Goal: Check status: Check status

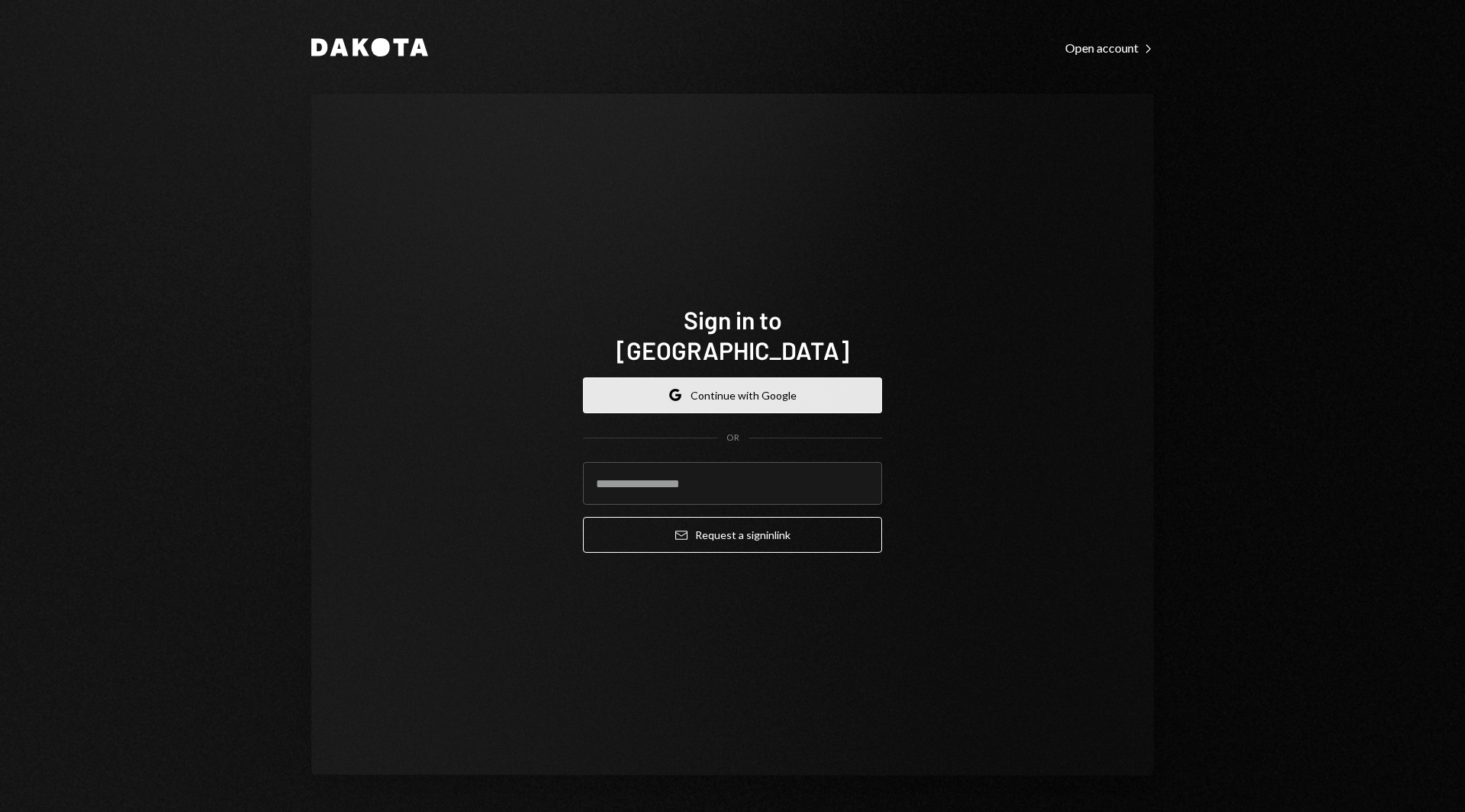
click at [692, 377] on button "Google Continue with Google" at bounding box center [732, 395] width 299 height 35
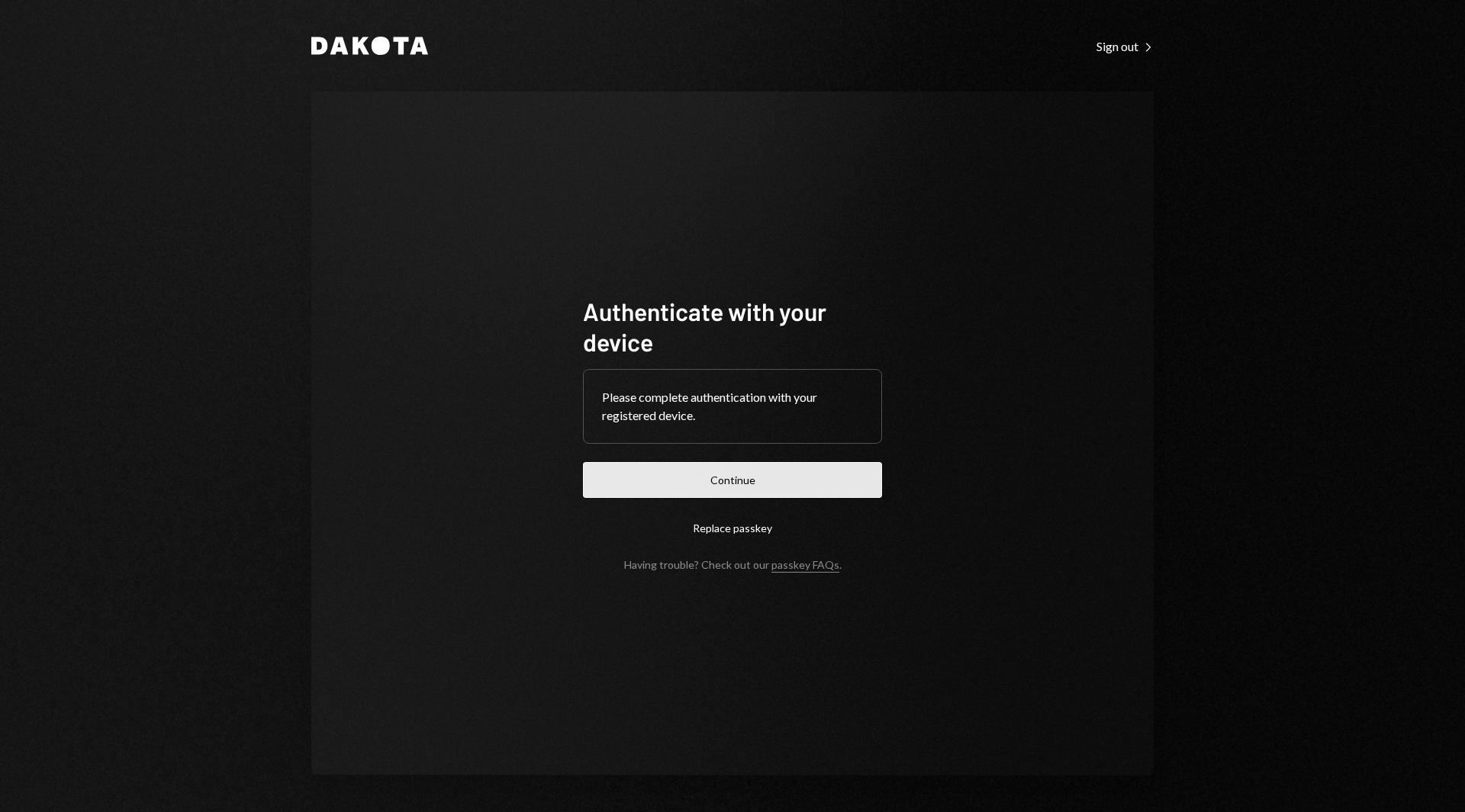
click at [633, 469] on button "Continue" at bounding box center [732, 480] width 299 height 35
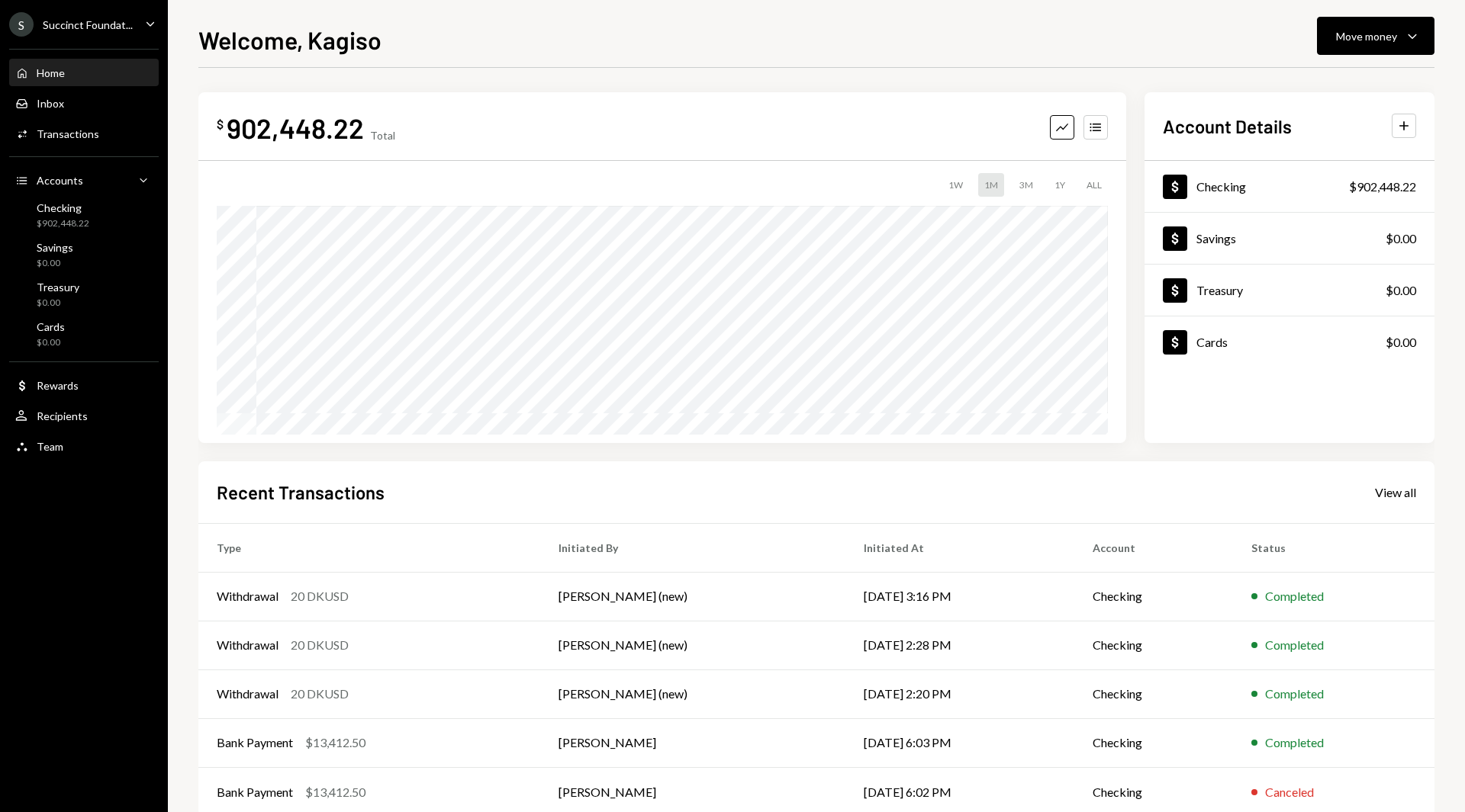
click at [70, 150] on div "Home Home Inbox Inbox Activities Transactions Accounts Accounts Caret Down Chec…" at bounding box center [83, 251] width 168 height 423
click at [59, 133] on div "Transactions" at bounding box center [67, 133] width 62 height 13
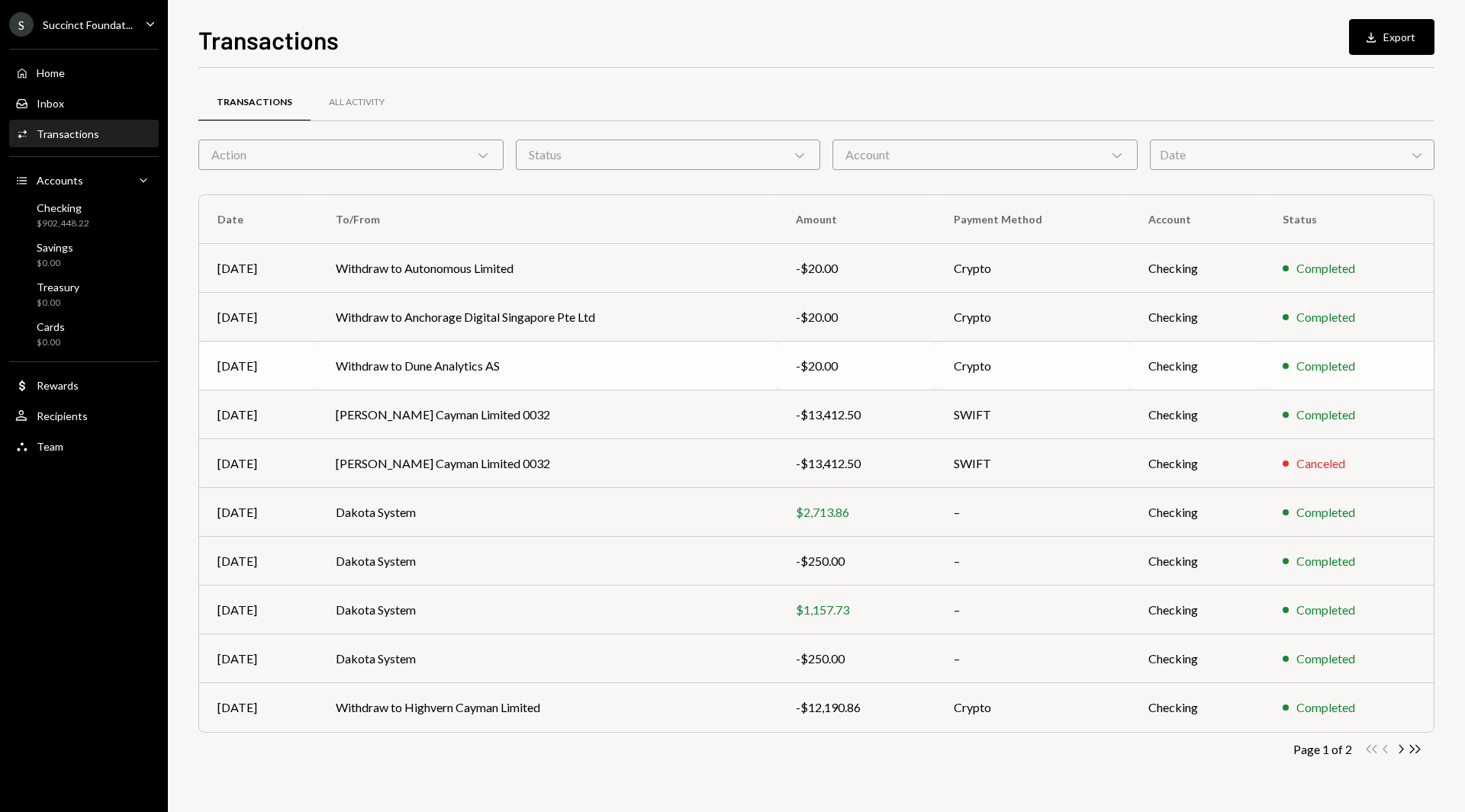
click at [622, 367] on td "Withdraw to Dune Analytics AS" at bounding box center [547, 366] width 460 height 49
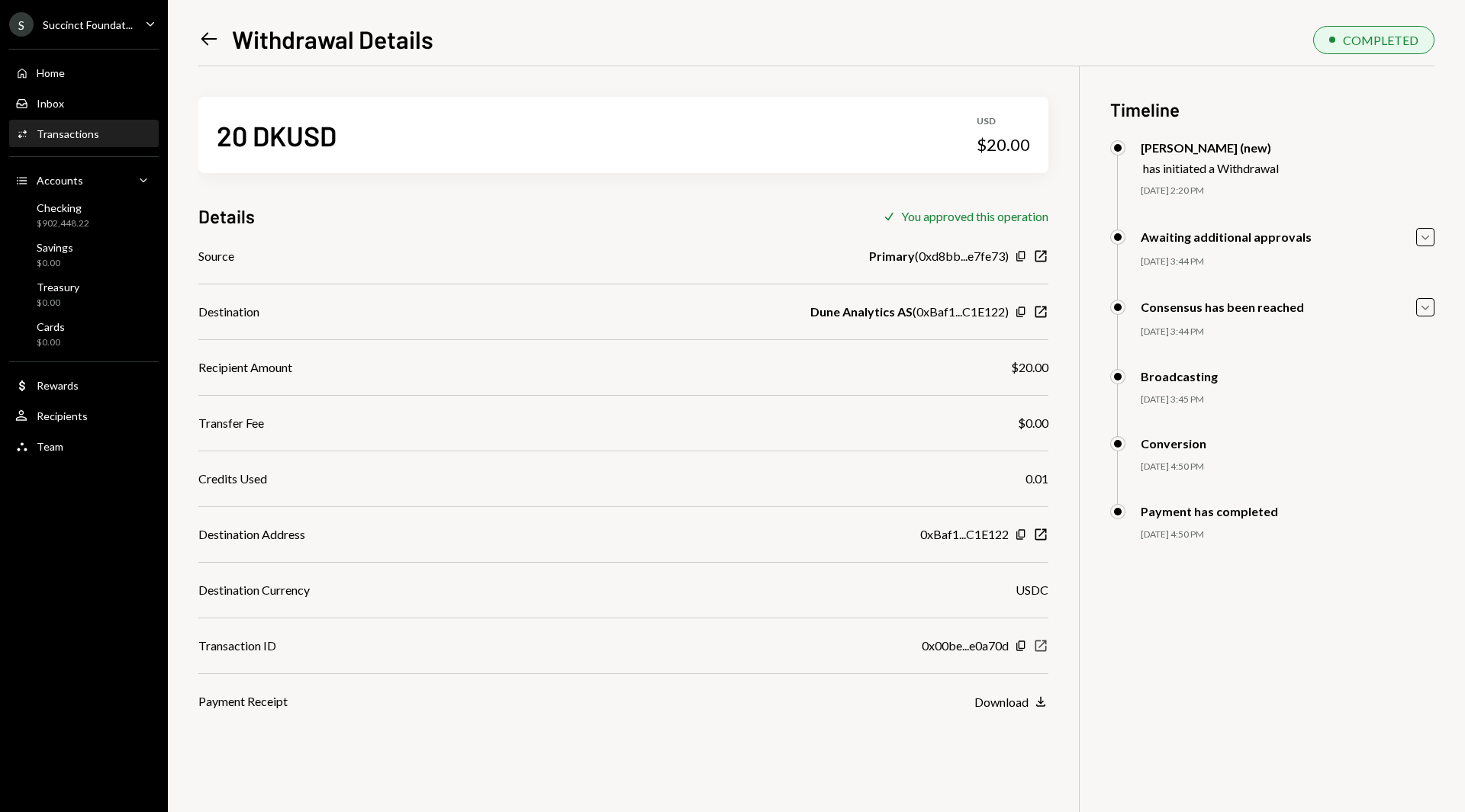
click at [1040, 645] on icon "New Window" at bounding box center [1040, 645] width 15 height 15
click at [1037, 534] on icon "New Window" at bounding box center [1040, 534] width 15 height 15
click at [1036, 647] on icon "button" at bounding box center [1041, 646] width 12 height 12
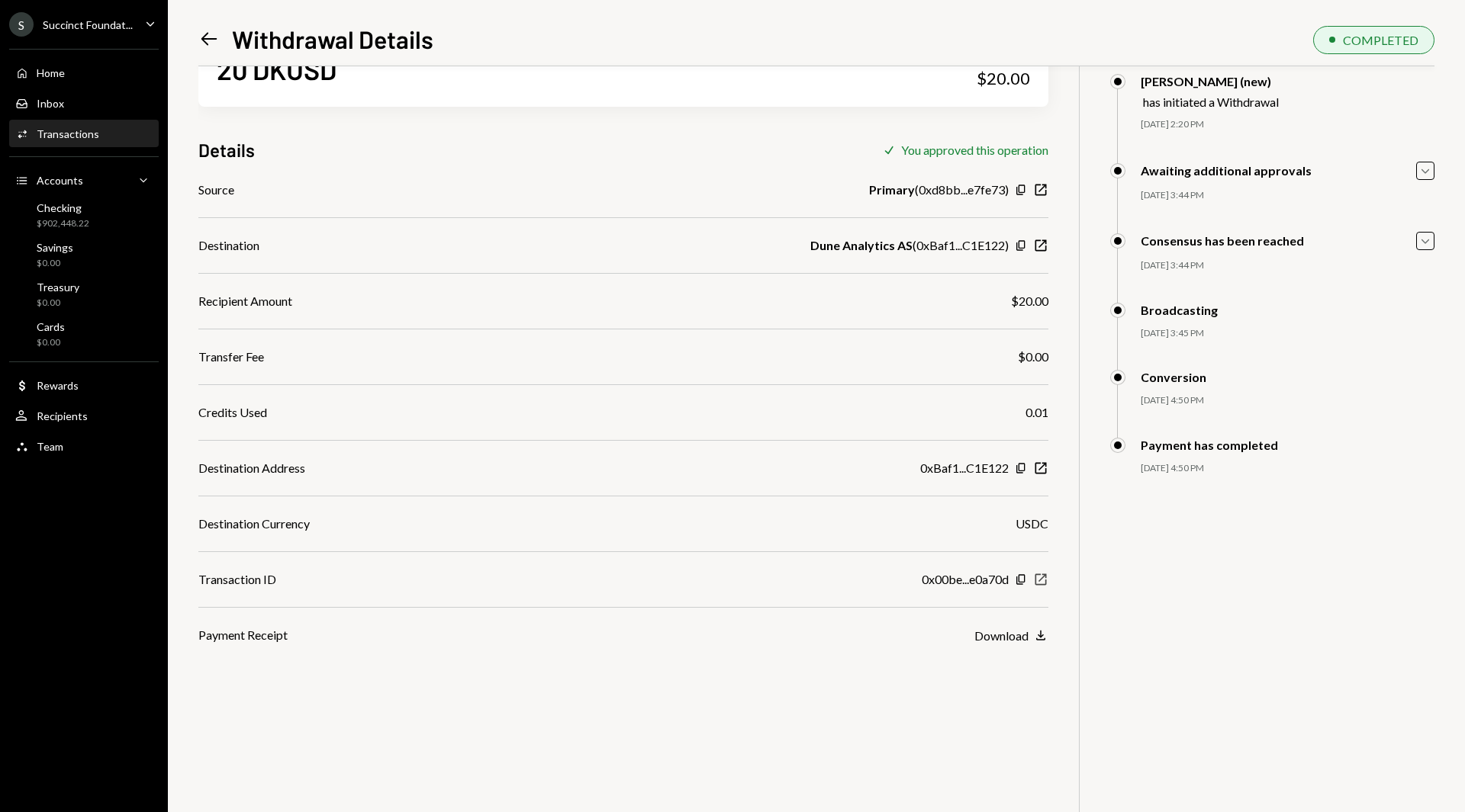
click at [1035, 582] on icon "button" at bounding box center [1041, 579] width 12 height 12
click at [1038, 587] on div "0x00be...e0a70d Copy New Window" at bounding box center [985, 579] width 127 height 19
click at [1044, 572] on icon "New Window" at bounding box center [1040, 579] width 15 height 15
click at [1038, 469] on icon "New Window" at bounding box center [1040, 468] width 15 height 15
